Goal: Task Accomplishment & Management: Manage account settings

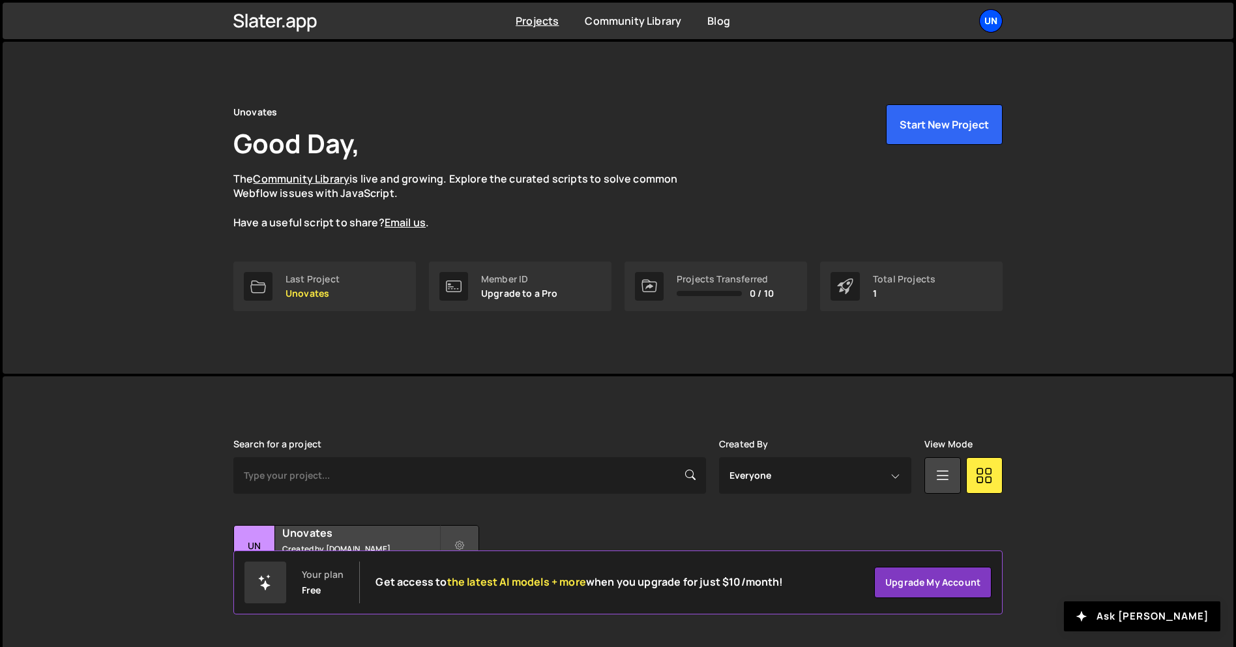
click at [990, 21] on div "Un" at bounding box center [990, 20] width 23 height 23
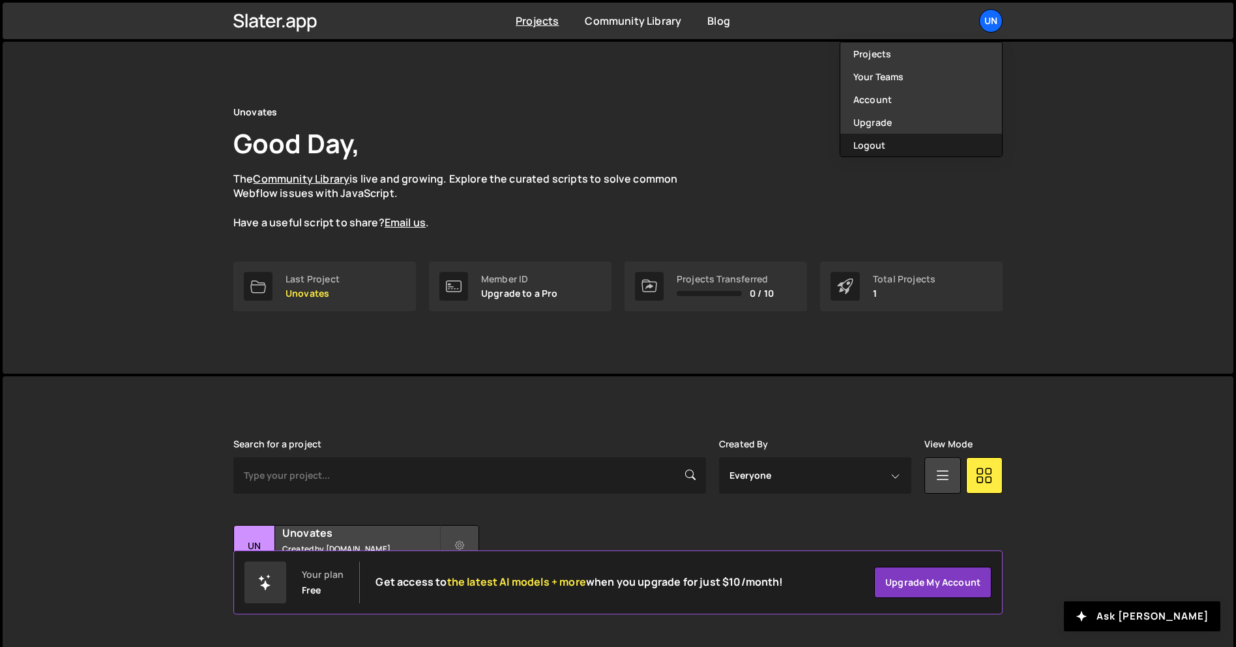
click at [899, 146] on button "Logout" at bounding box center [921, 145] width 162 height 23
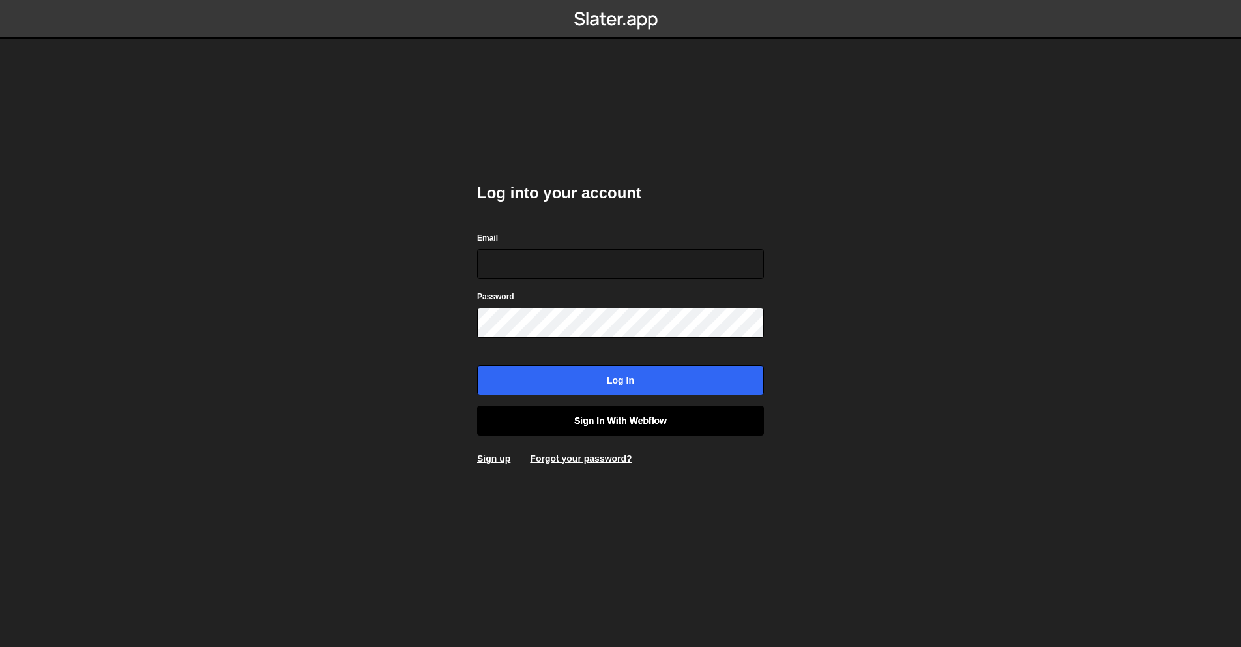
click at [578, 415] on link "Sign in with Webflow" at bounding box center [620, 420] width 287 height 30
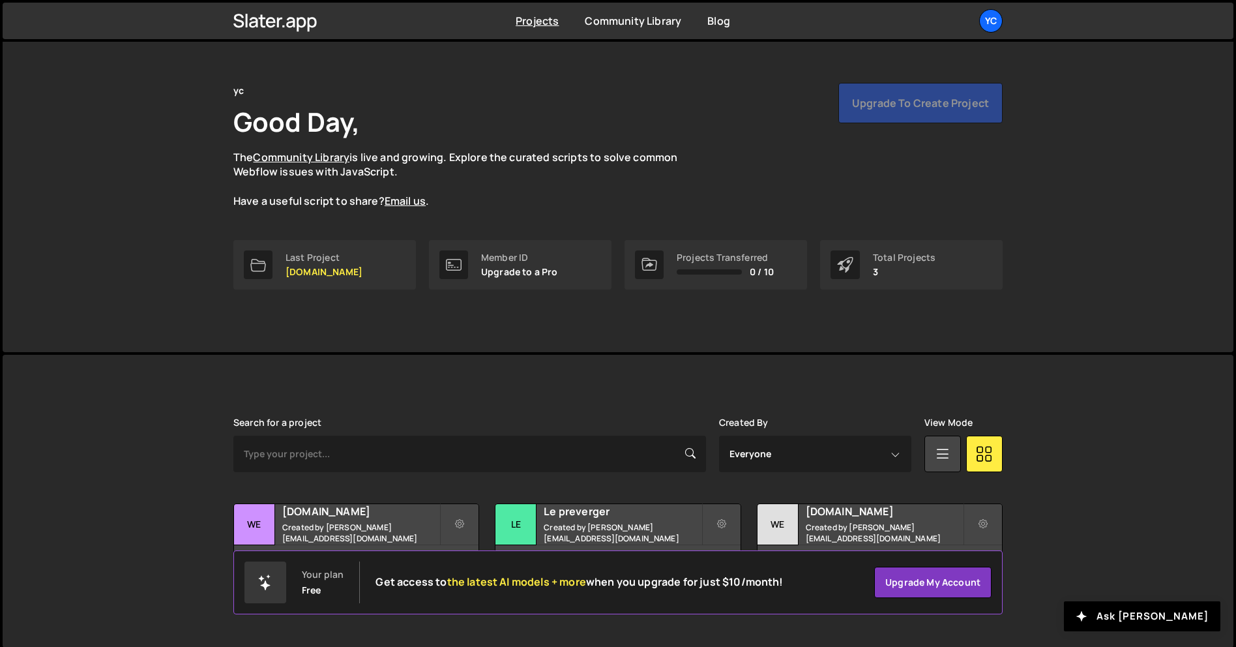
scroll to position [25, 0]
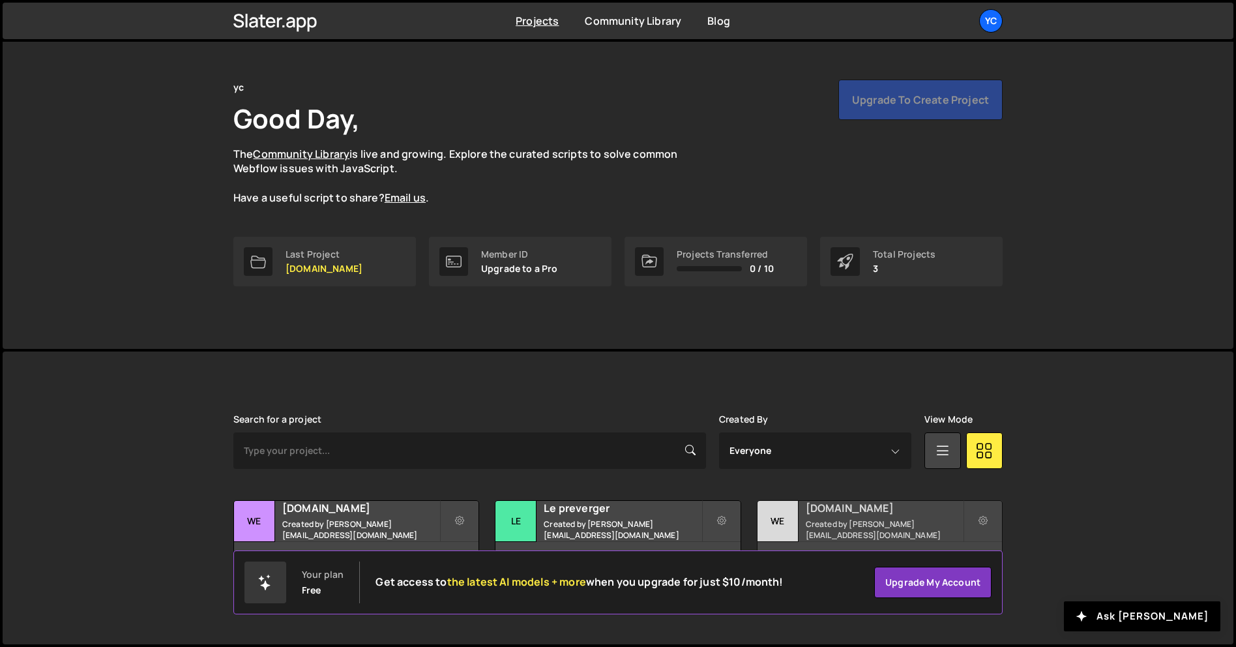
click at [946, 542] on div "2 pages, last updated by 7 months ago" at bounding box center [879, 561] width 244 height 39
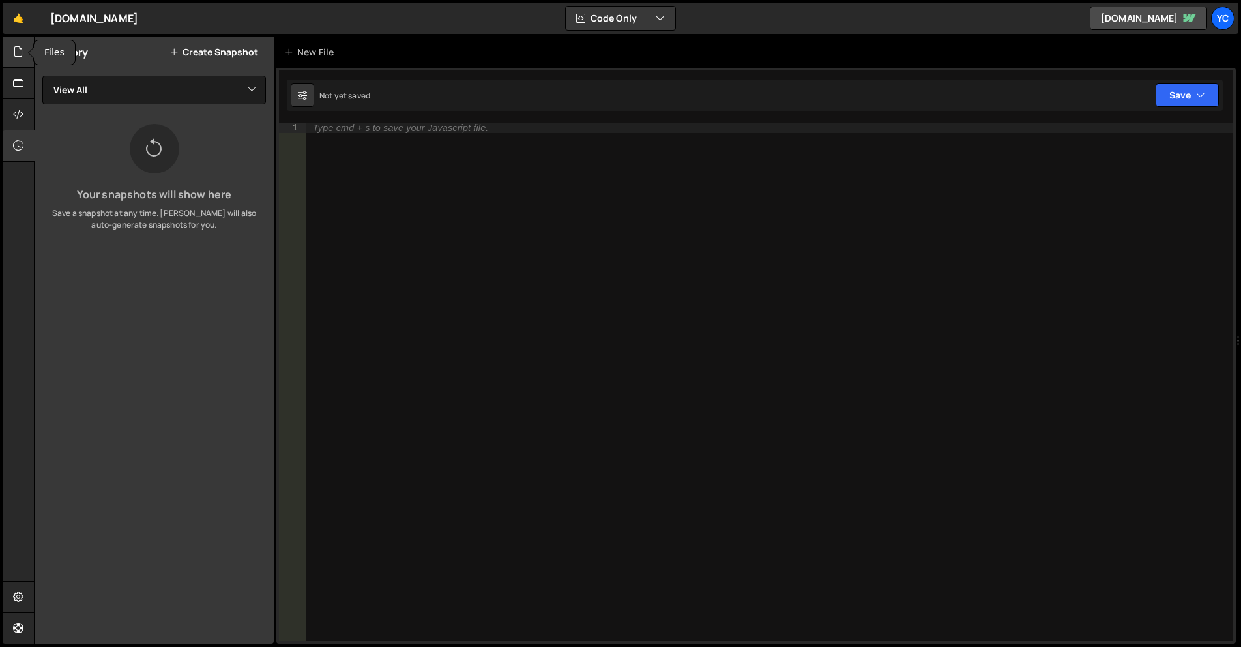
click at [13, 47] on icon at bounding box center [18, 51] width 10 height 14
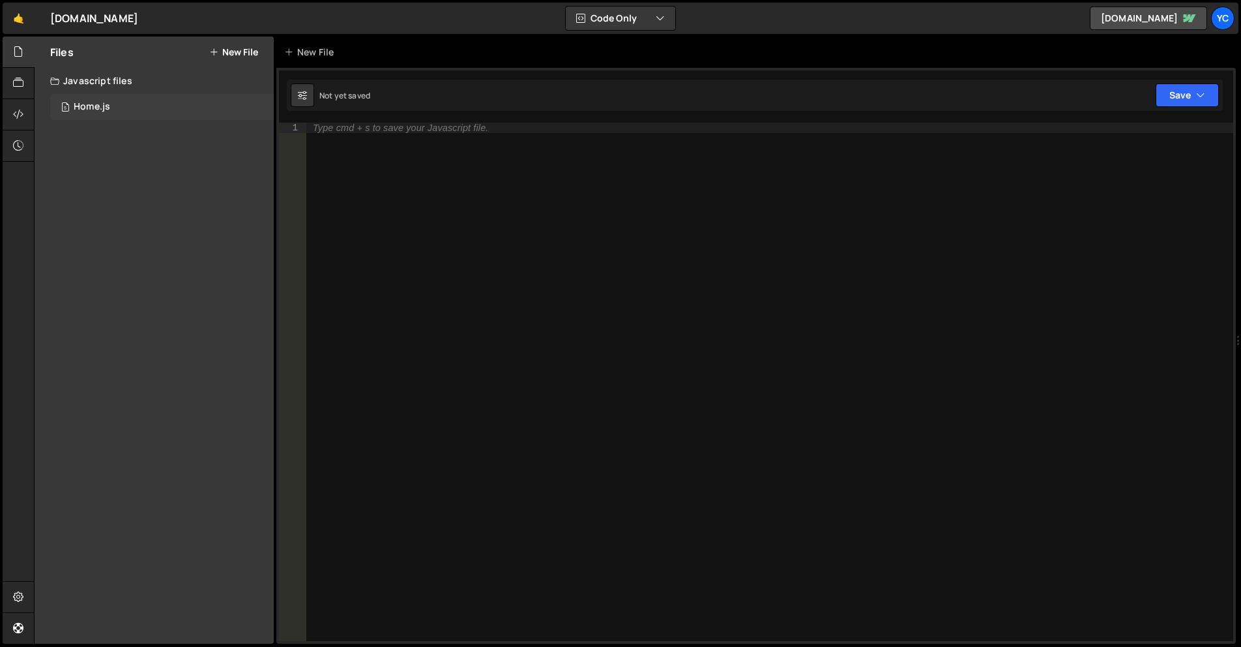
click at [159, 104] on div "5 Home.js 0" at bounding box center [162, 107] width 224 height 26
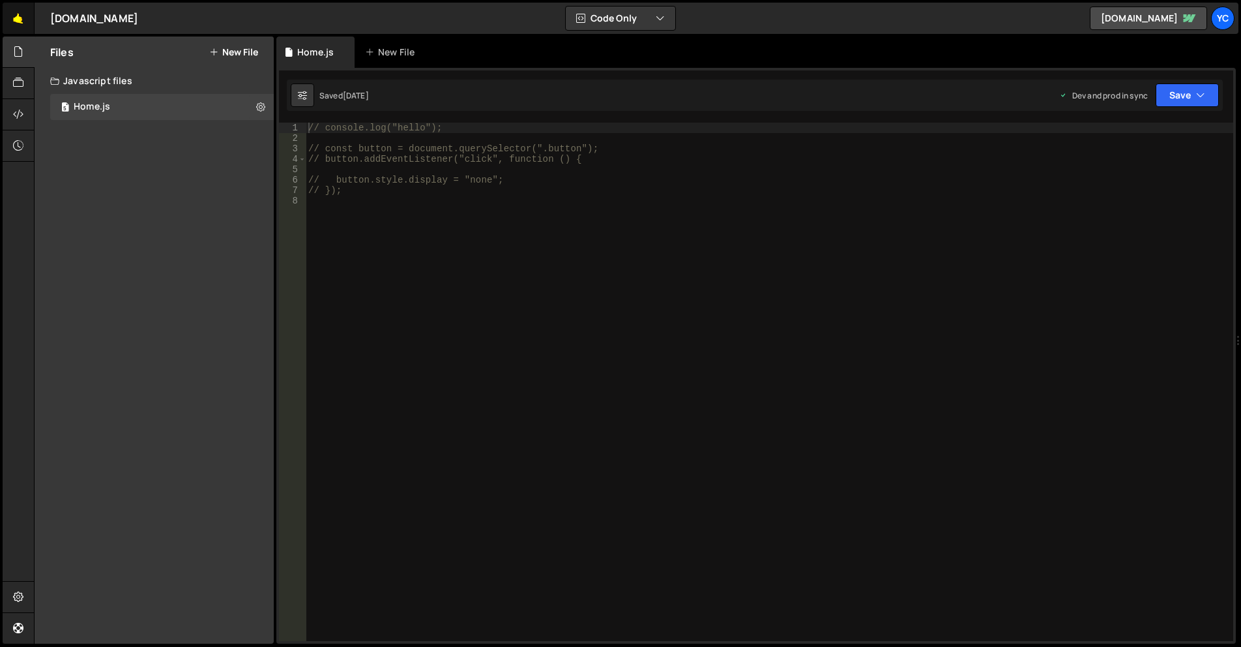
click at [22, 12] on link "🤙" at bounding box center [19, 18] width 32 height 31
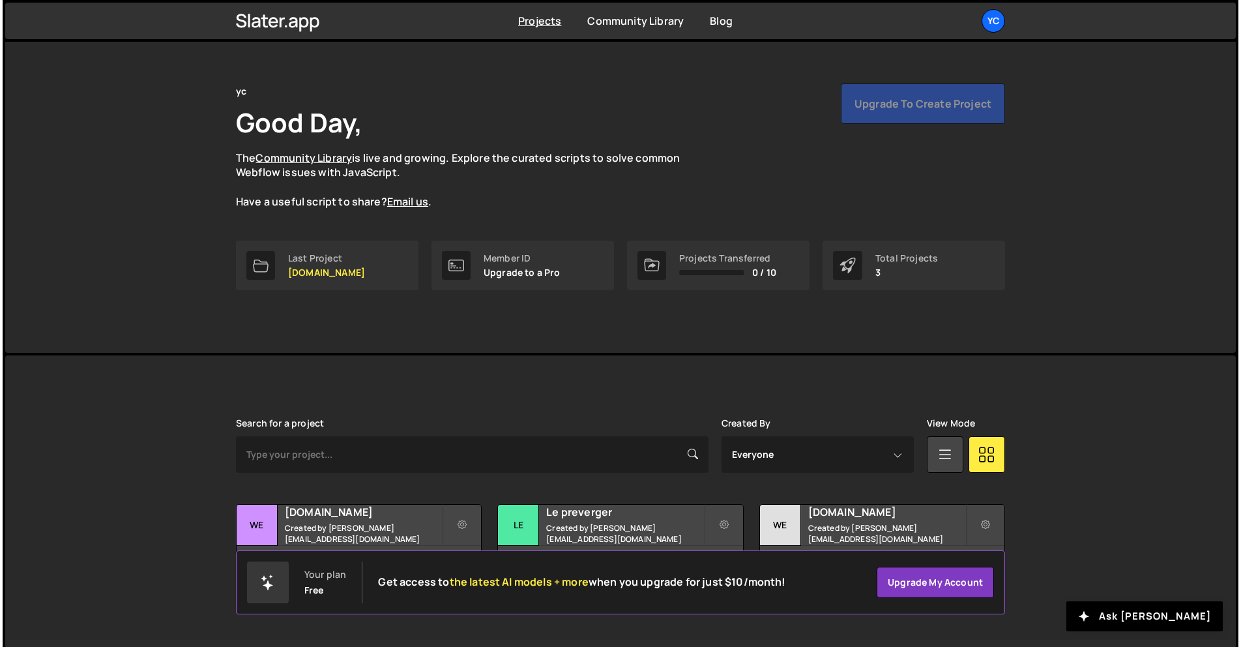
scroll to position [25, 0]
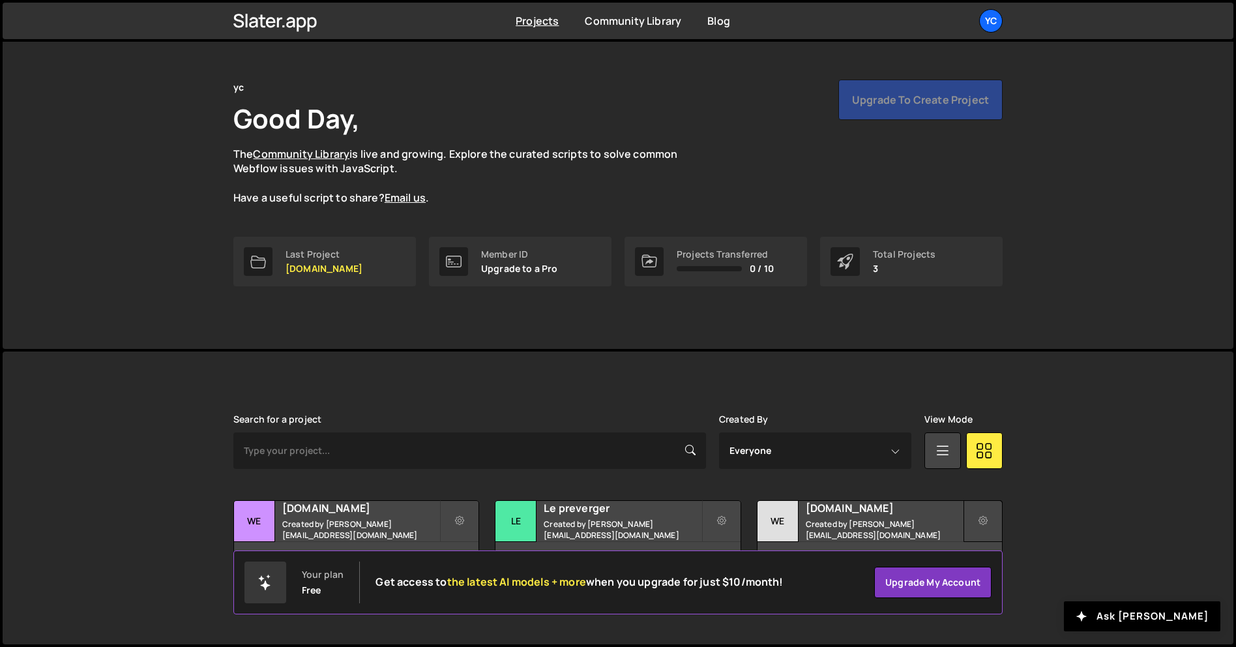
drag, startPoint x: 991, startPoint y: 526, endPoint x: 985, endPoint y: 527, distance: 6.6
click at [991, 526] on button at bounding box center [982, 521] width 39 height 42
click at [1016, 597] on link "Delete Project" at bounding box center [1041, 594] width 155 height 21
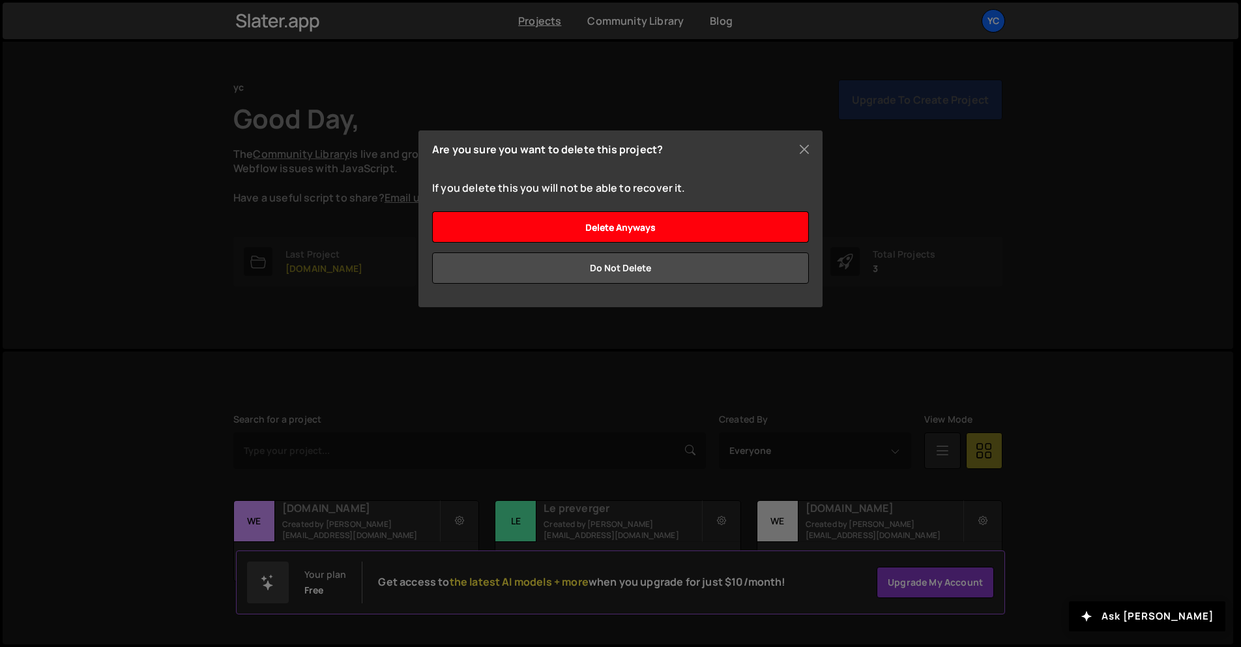
click at [709, 233] on input "Delete anyways" at bounding box center [620, 226] width 377 height 31
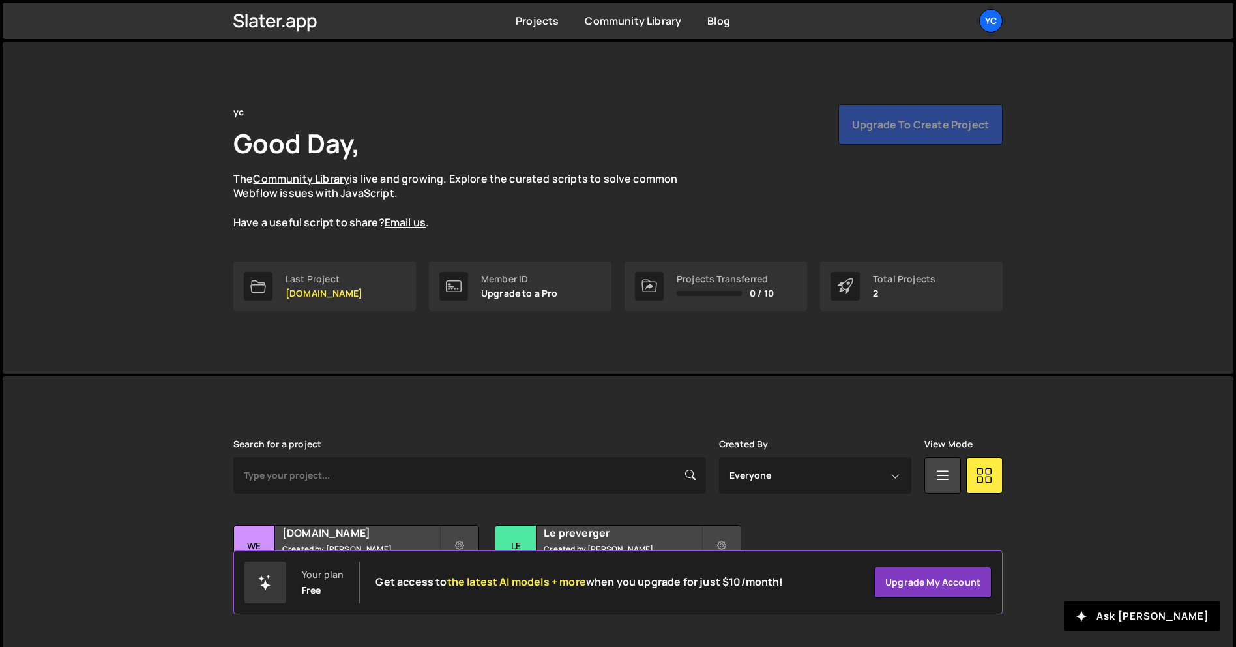
click at [909, 123] on div "Upgrade to create project" at bounding box center [920, 124] width 164 height 40
click at [908, 126] on div "Upgrade to create project" at bounding box center [920, 124] width 164 height 40
click at [907, 129] on div "Upgrade to create project" at bounding box center [920, 124] width 164 height 40
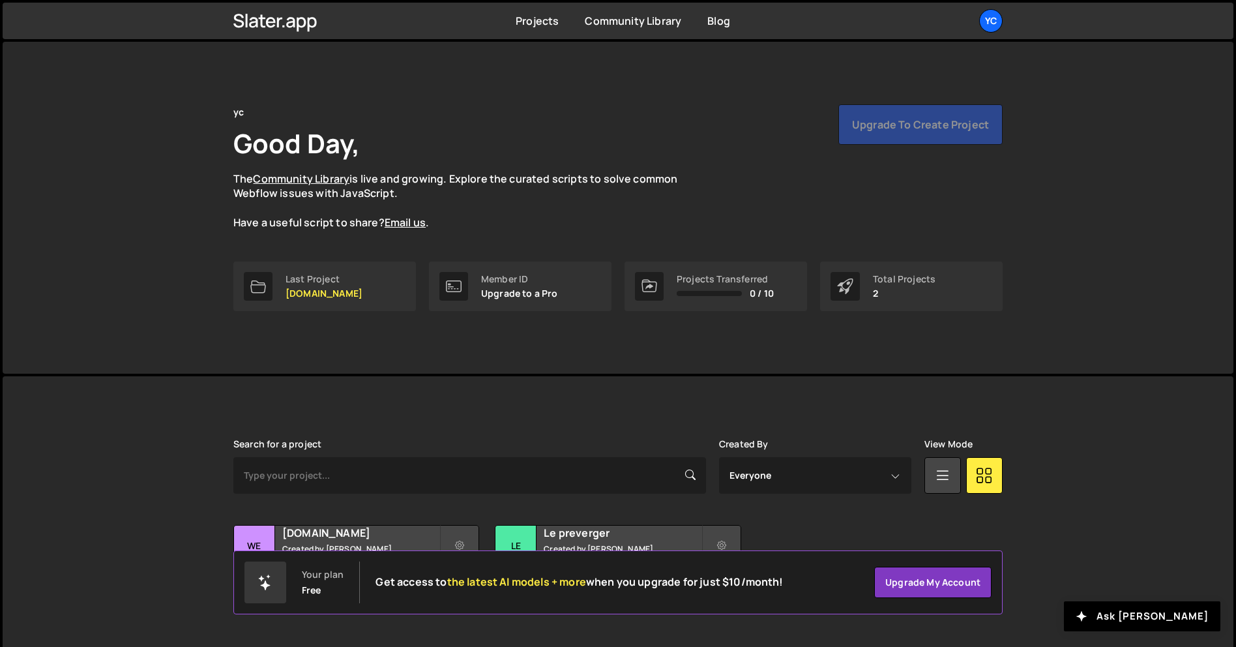
click at [907, 130] on div "Upgrade to create project" at bounding box center [920, 124] width 164 height 40
click at [909, 123] on div "Upgrade to create project" at bounding box center [920, 124] width 164 height 40
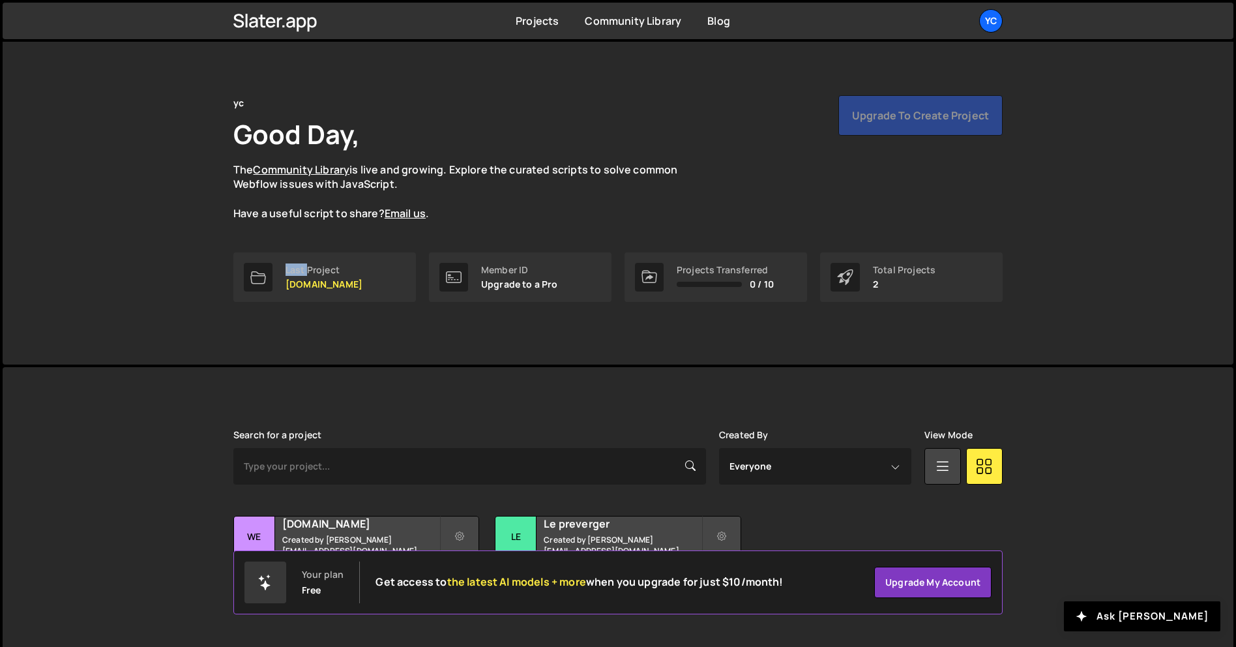
scroll to position [25, 0]
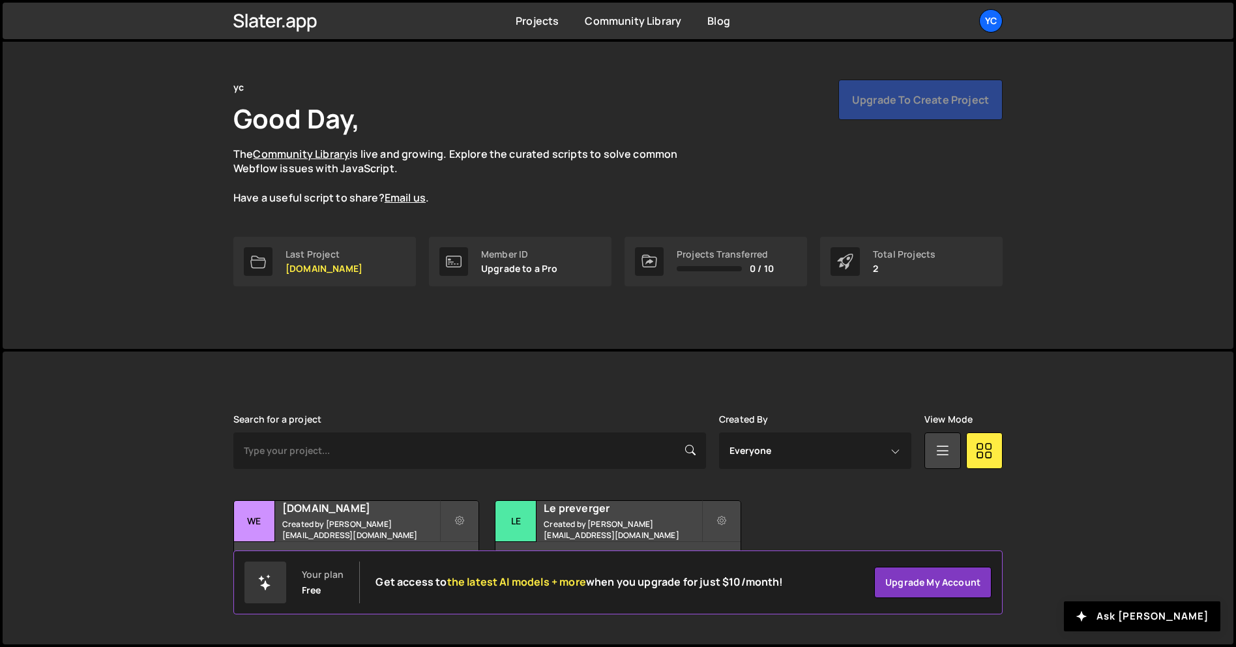
click at [806, 498] on div "Search for a project Created By Everyone antone.barbaud@icloud.com View Mode Tr…" at bounding box center [617, 498] width 769 height 168
click at [339, 250] on div "Last Project" at bounding box center [324, 254] width 77 height 10
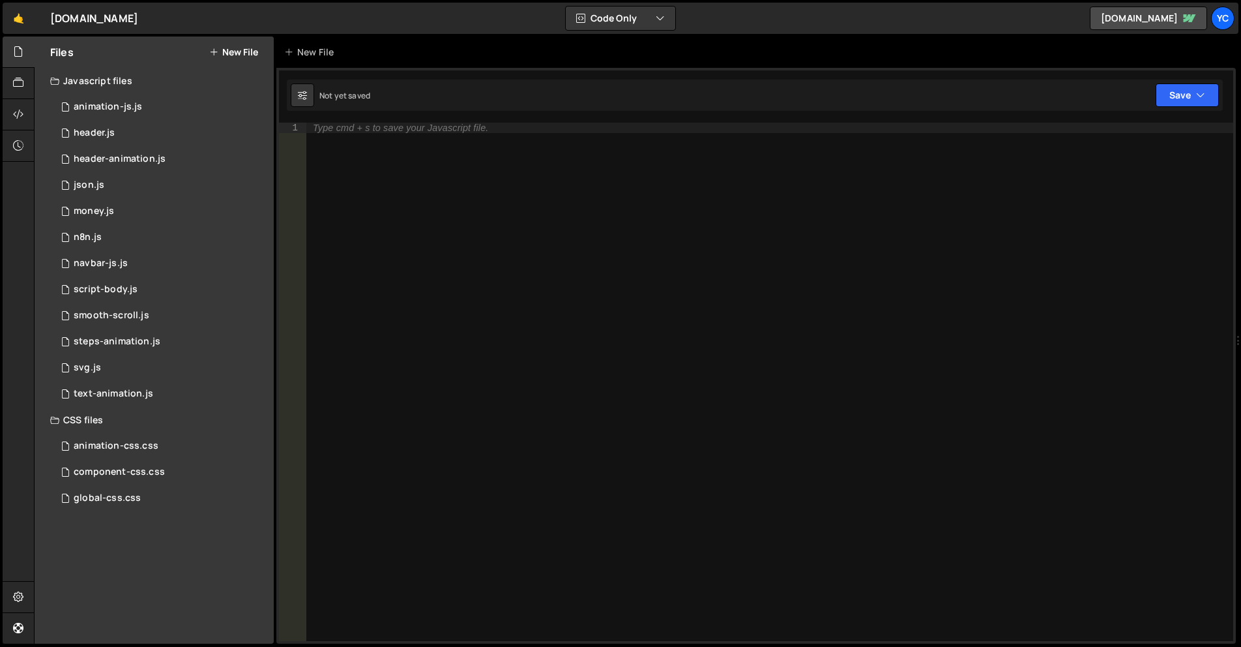
click at [887, 96] on div "Not yet saved Upgrade to Edit Save Save to Staging S Not saved S G" at bounding box center [755, 95] width 936 height 31
click at [9, 16] on link "🤙" at bounding box center [19, 18] width 32 height 31
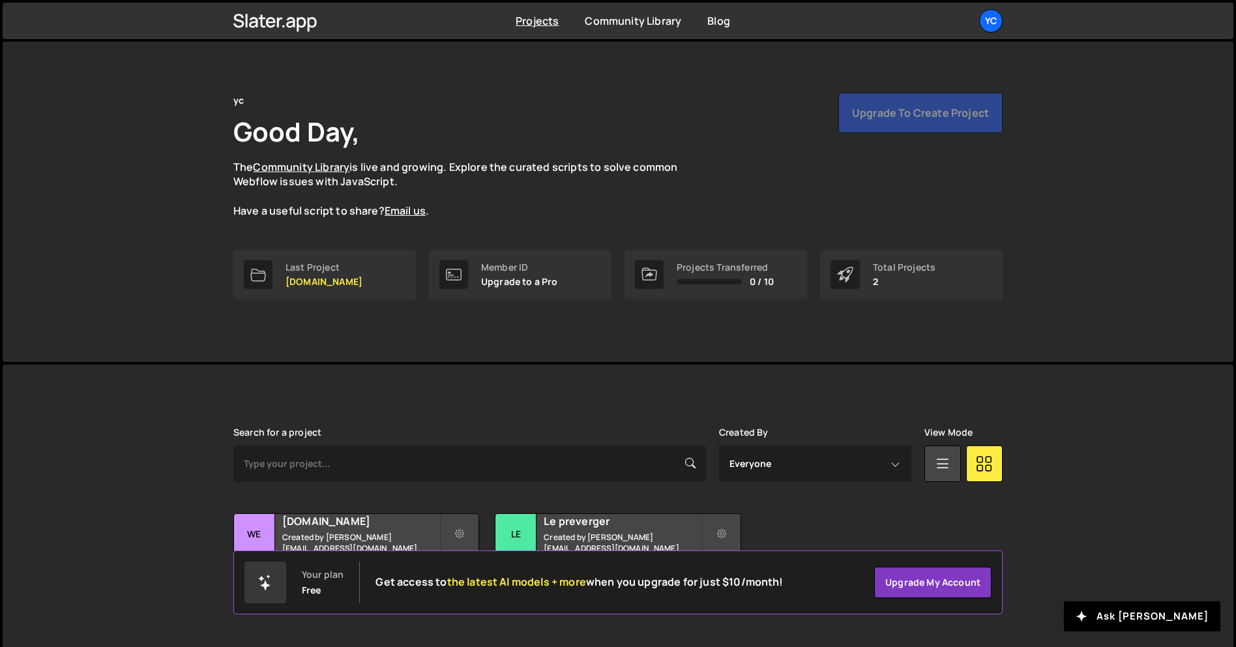
scroll to position [25, 0]
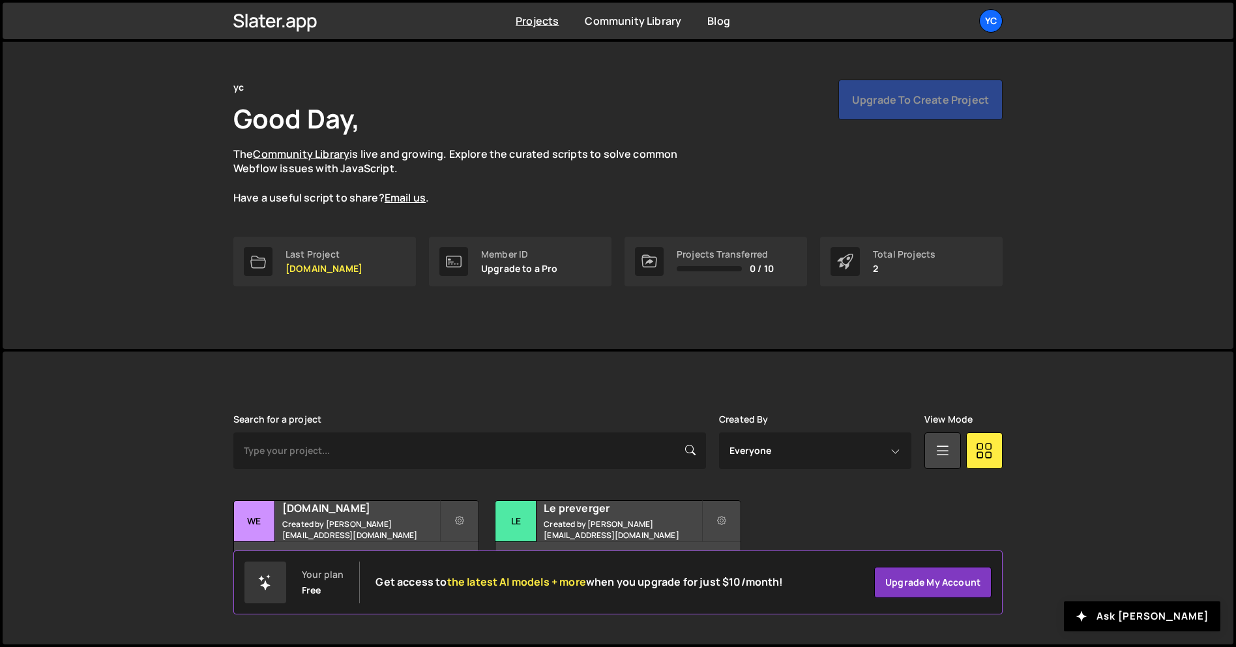
click at [908, 101] on div "Upgrade to create project" at bounding box center [920, 100] width 164 height 40
click at [908, 102] on div "Upgrade to create project" at bounding box center [920, 100] width 164 height 40
drag, startPoint x: 914, startPoint y: 106, endPoint x: 920, endPoint y: 122, distance: 16.7
click at [916, 109] on div "Upgrade to create project" at bounding box center [920, 100] width 164 height 40
click at [733, 545] on div "30 pages, last updated by about [DATE]" at bounding box center [617, 561] width 244 height 39
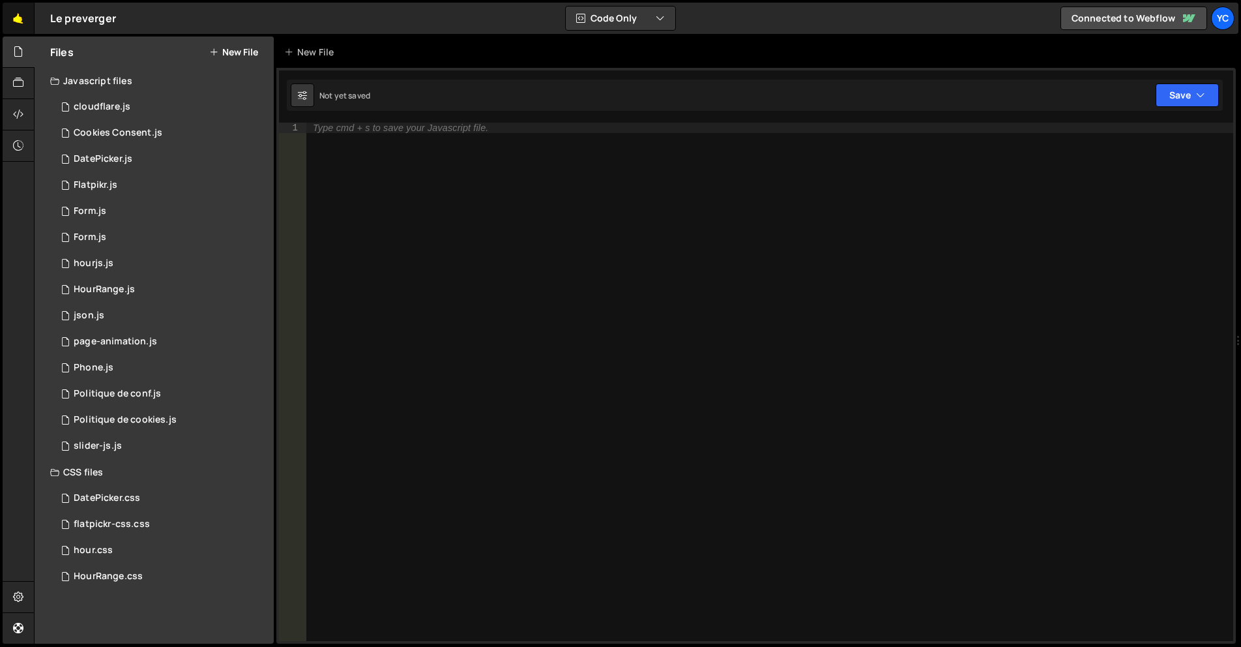
click at [22, 24] on link "🤙" at bounding box center [19, 18] width 32 height 31
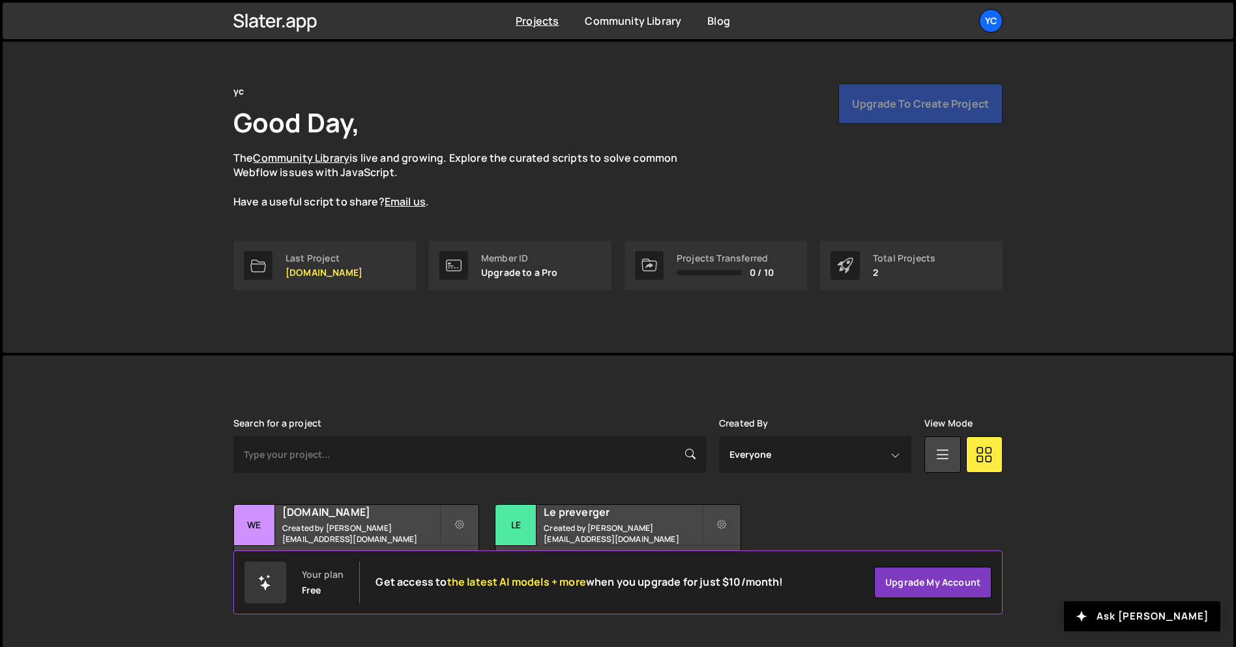
scroll to position [25, 0]
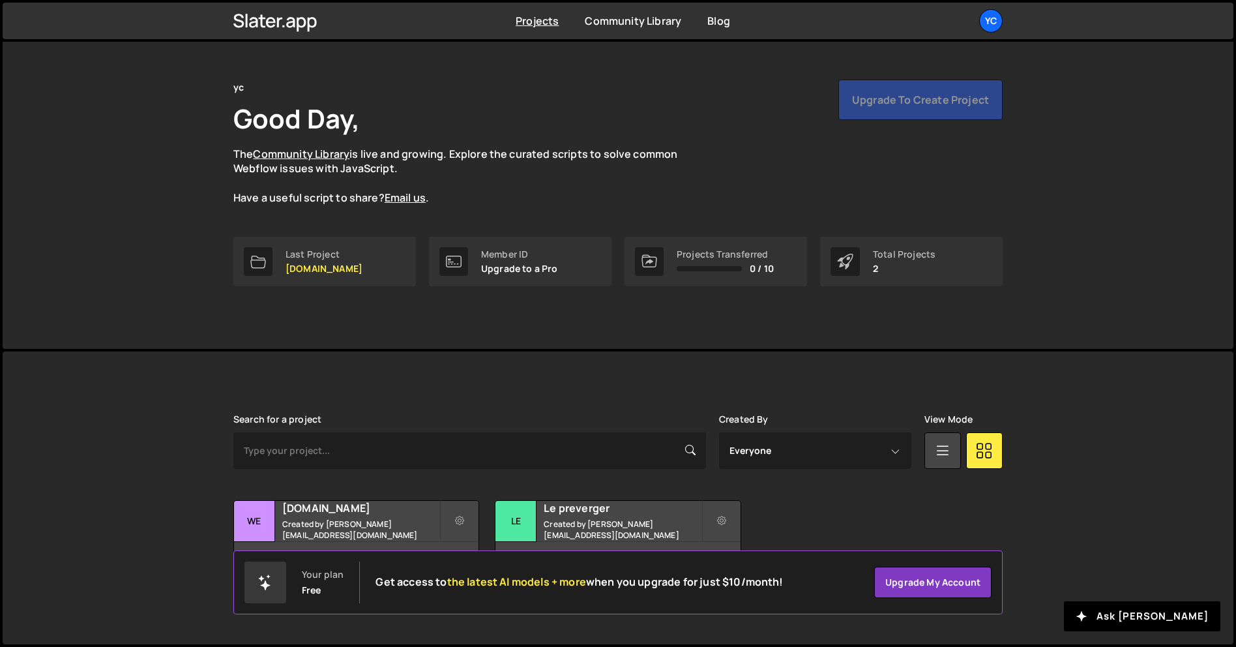
click at [691, 275] on div "Projects Transferred 0 / 10" at bounding box center [715, 262] width 183 height 50
click at [699, 262] on div "Projects Transferred 0 / 10" at bounding box center [725, 261] width 97 height 25
click at [698, 259] on div "Projects Transferred 0 / 10" at bounding box center [725, 261] width 97 height 25
click at [256, 586] on div at bounding box center [265, 582] width 42 height 42
click at [544, 20] on link "Projects" at bounding box center [537, 21] width 43 height 14
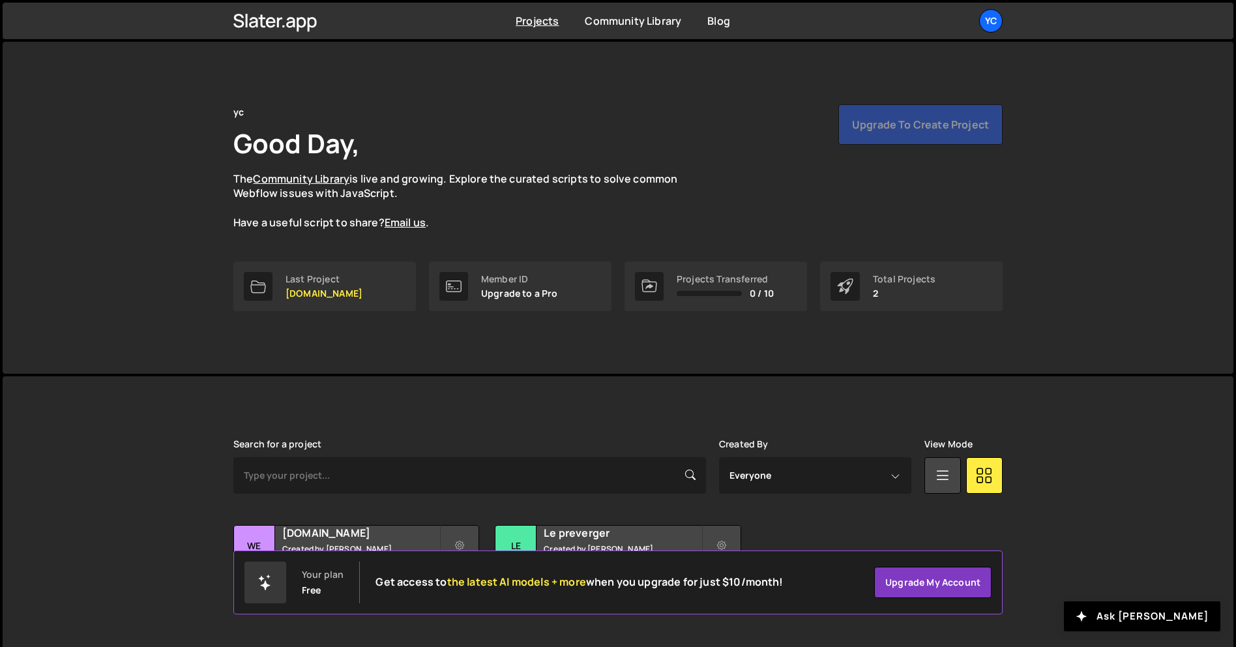
click at [1004, 24] on div "Projects Community Library Blog yc Projects Your Teams Account Upgrade Logout" at bounding box center [618, 21] width 808 height 37
click at [1001, 26] on div "yc" at bounding box center [990, 20] width 23 height 23
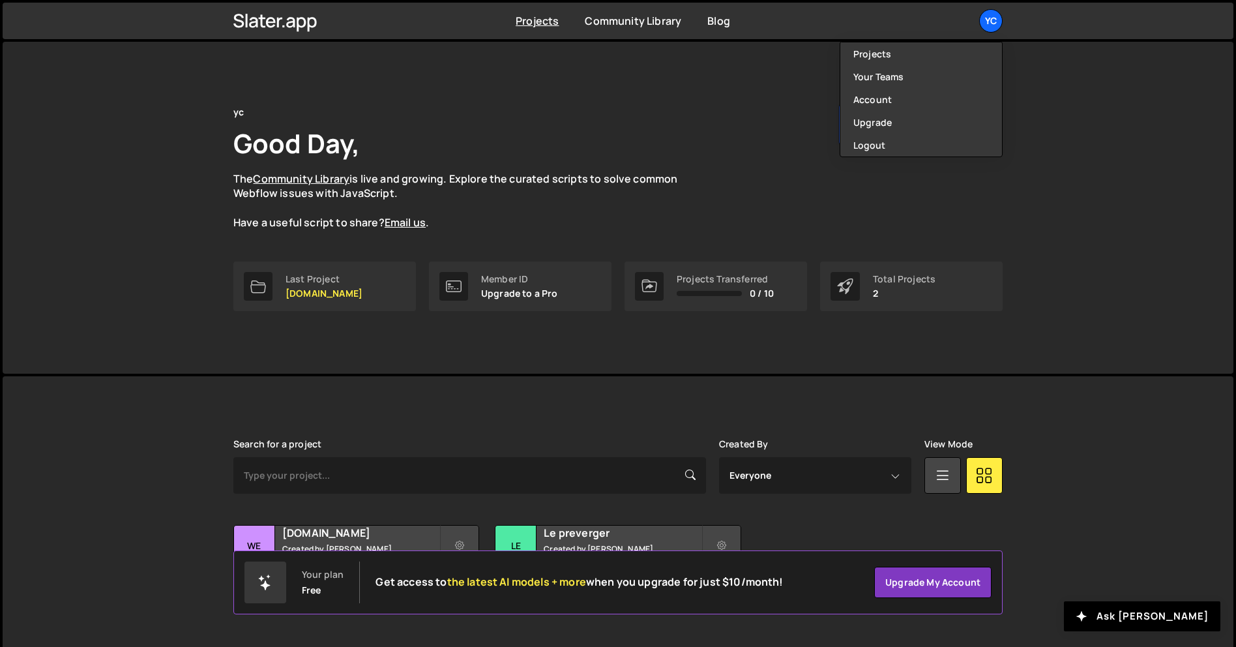
click at [1071, 263] on div "yc Good Day, The Community Library is live and growing. Explore the curated scr…" at bounding box center [618, 208] width 1231 height 332
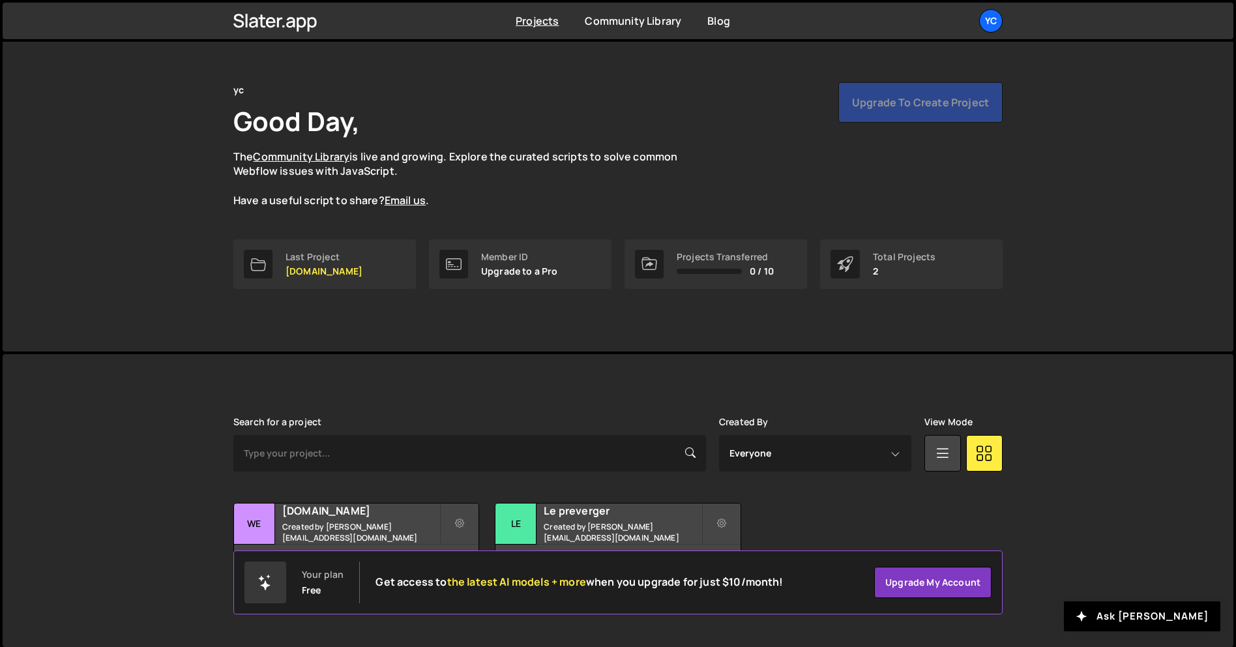
scroll to position [25, 0]
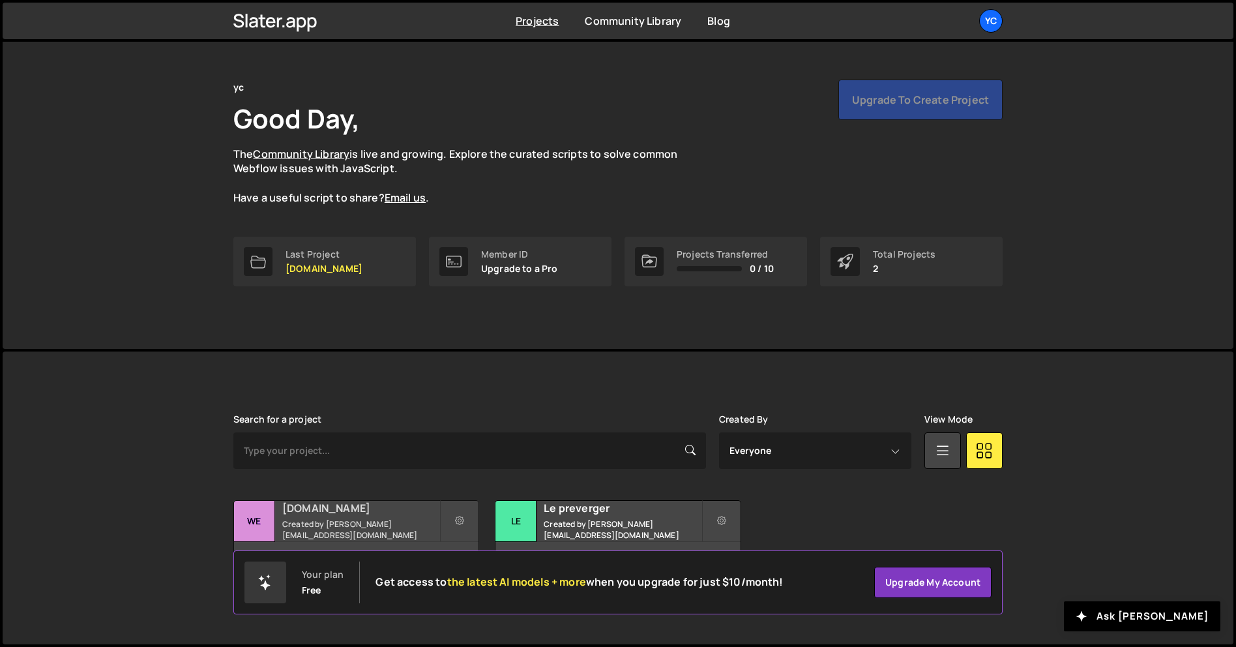
click at [448, 543] on div "27 pages, last updated by 7 months ago" at bounding box center [356, 561] width 244 height 39
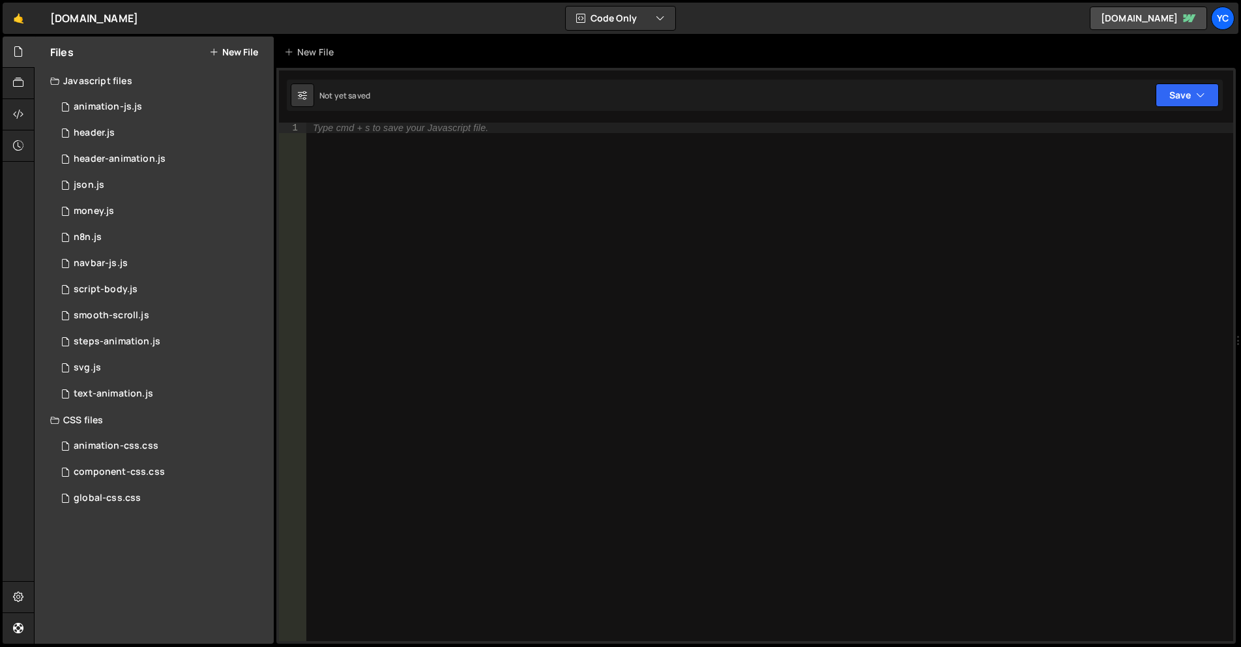
click at [79, 83] on div "Javascript files" at bounding box center [154, 81] width 239 height 26
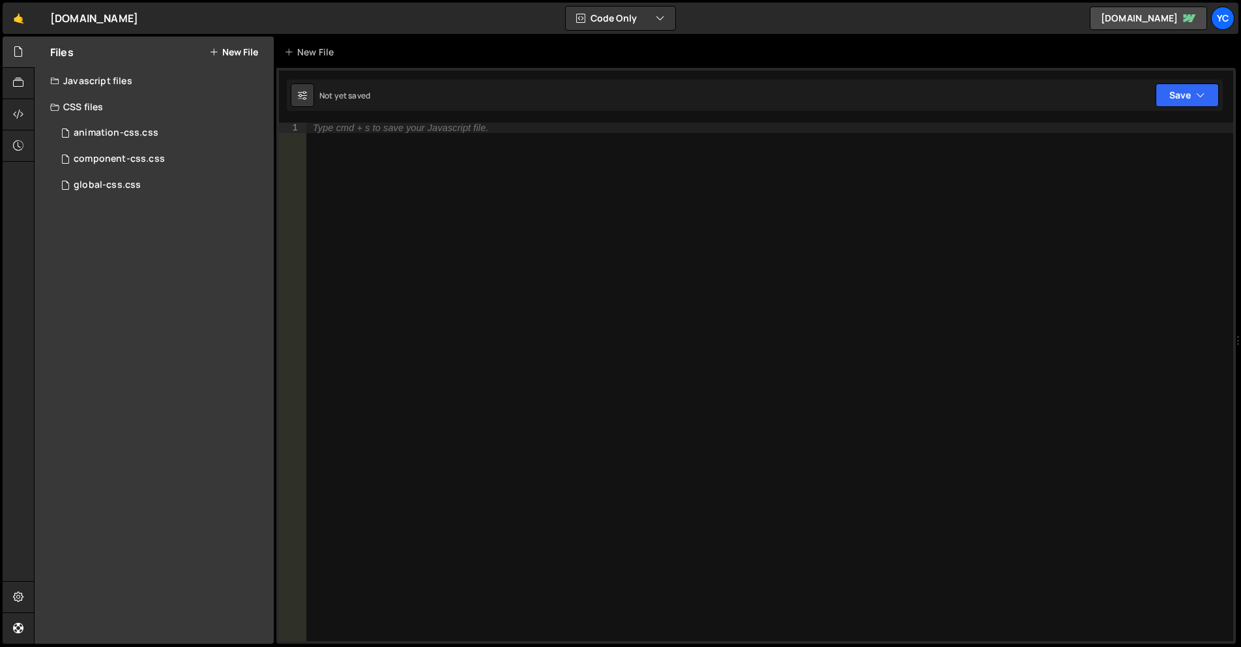
click at [91, 106] on div "CSS files" at bounding box center [154, 107] width 239 height 26
click at [250, 42] on div "Files New File" at bounding box center [154, 52] width 239 height 31
click at [15, 125] on div at bounding box center [19, 114] width 32 height 31
